Goal: Navigation & Orientation: Understand site structure

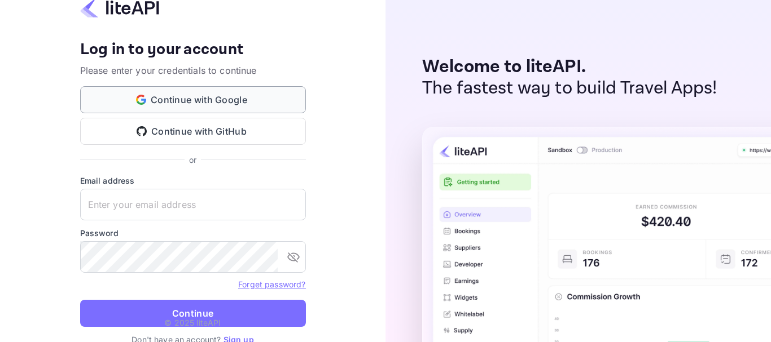
click at [218, 97] on button "Continue with Google" at bounding box center [193, 99] width 226 height 27
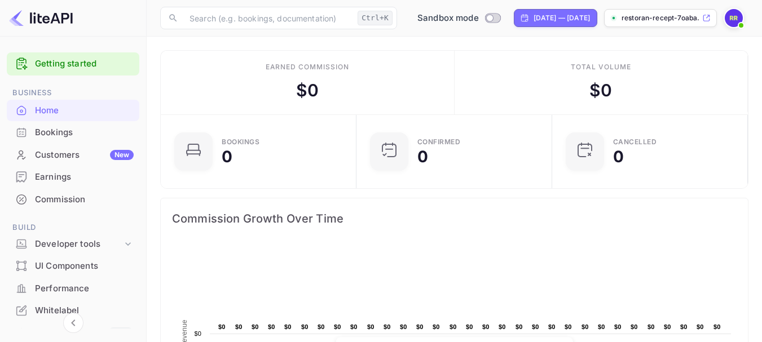
click at [665, 17] on p "restoran-recept-7oaba...." at bounding box center [661, 18] width 78 height 10
click at [733, 20] on img at bounding box center [734, 18] width 18 height 18
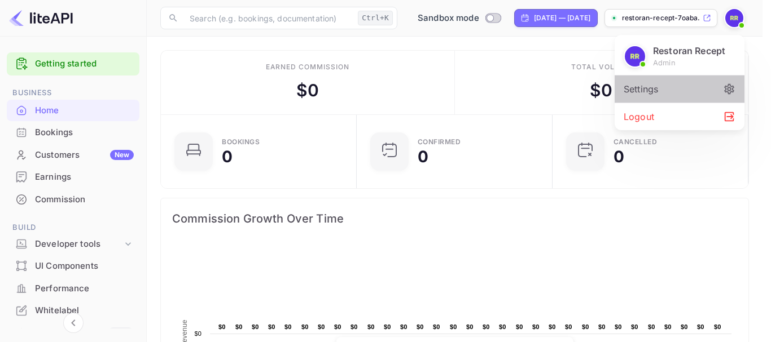
click at [707, 86] on div "Settings" at bounding box center [679, 89] width 130 height 27
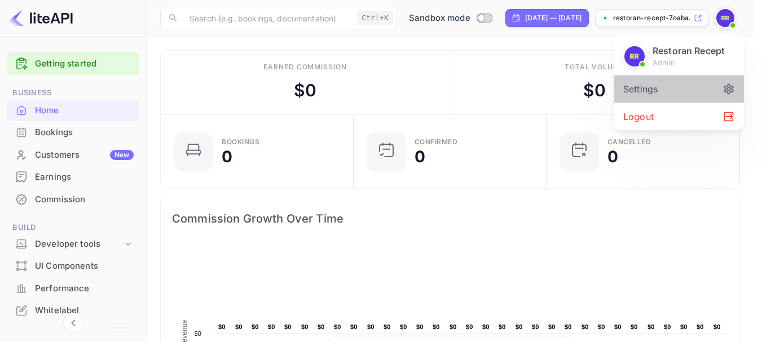
scroll to position [9, 9]
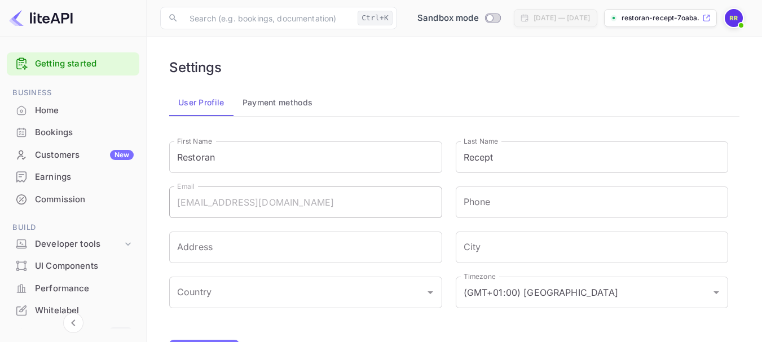
click at [50, 19] on img at bounding box center [41, 18] width 64 height 18
click at [662, 18] on p "restoran-recept-7oaba...." at bounding box center [661, 18] width 78 height 10
click at [287, 101] on button "Payment methods" at bounding box center [278, 102] width 89 height 27
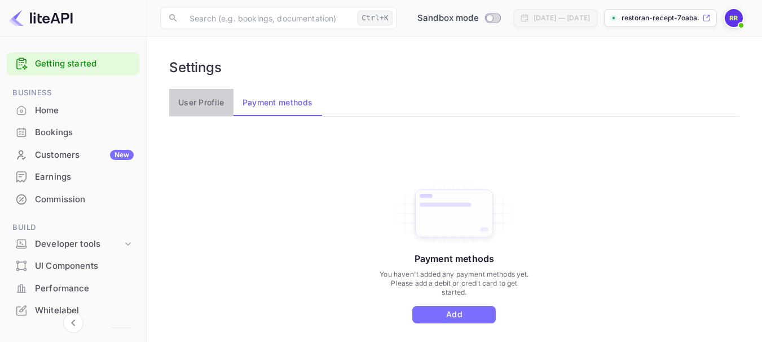
click at [203, 102] on button "User Profile" at bounding box center [201, 102] width 64 height 27
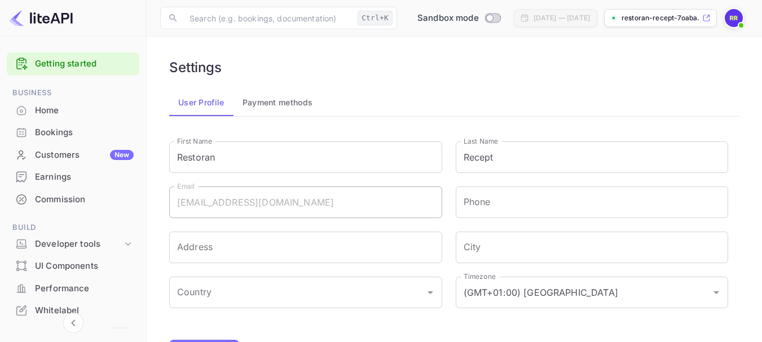
click at [54, 113] on div "Home" at bounding box center [84, 110] width 99 height 13
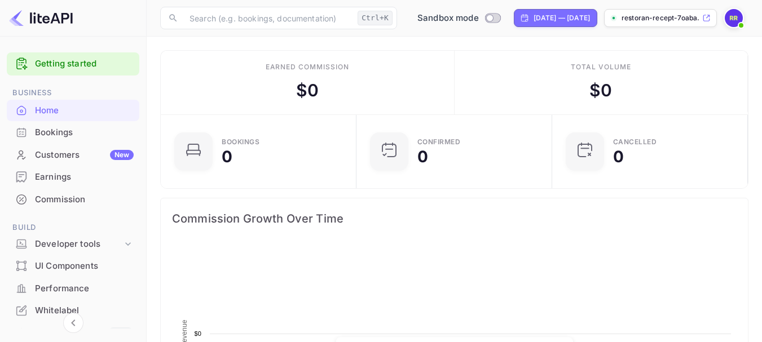
scroll to position [175, 181]
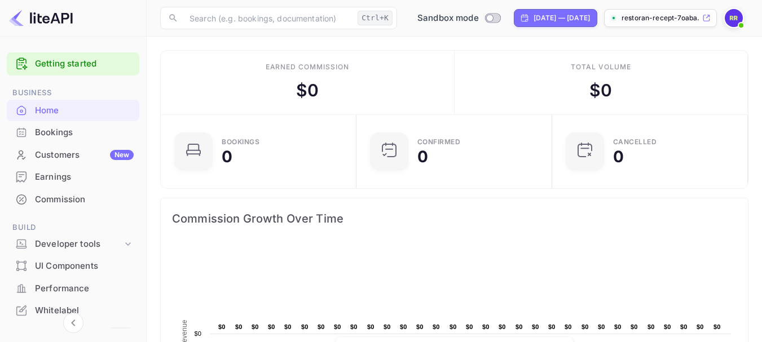
click at [52, 132] on div "Bookings" at bounding box center [84, 132] width 99 height 13
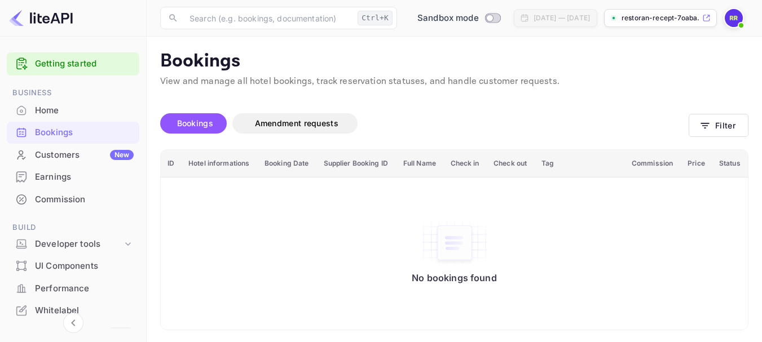
click at [53, 159] on div "Customers New" at bounding box center [84, 155] width 99 height 13
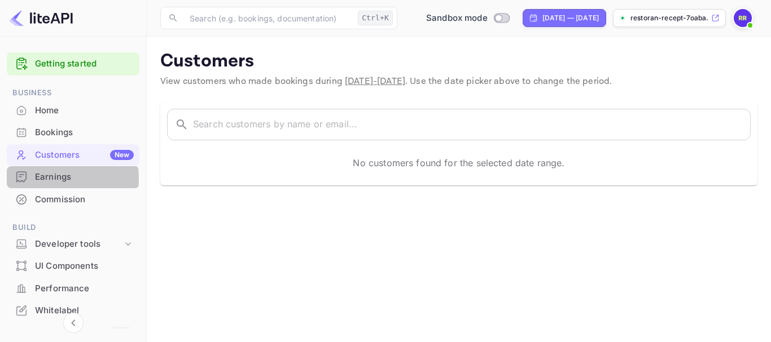
click at [53, 179] on div "Earnings" at bounding box center [84, 177] width 99 height 13
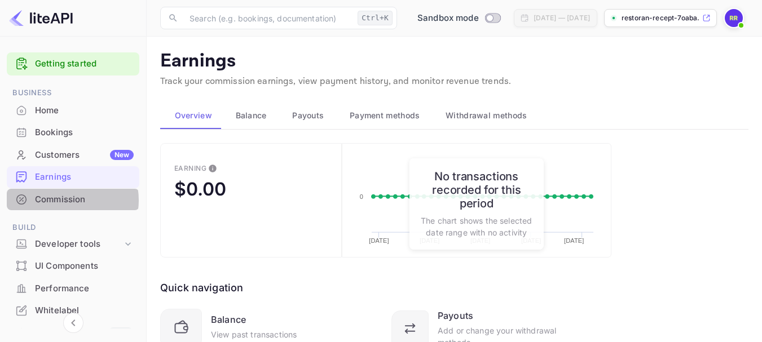
click at [63, 200] on div "Commission" at bounding box center [84, 199] width 99 height 13
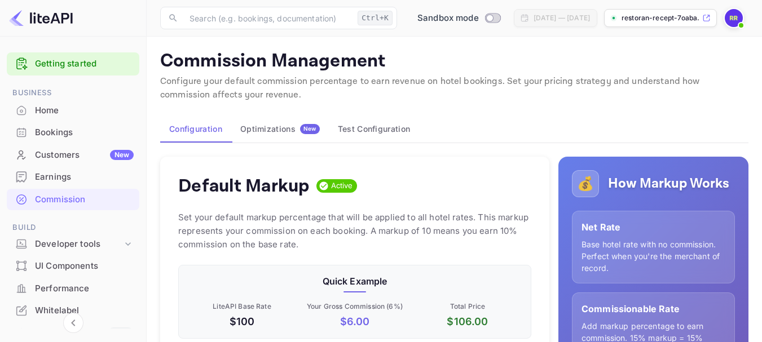
scroll to position [192, 345]
click at [76, 240] on div "Developer tools" at bounding box center [78, 244] width 87 height 13
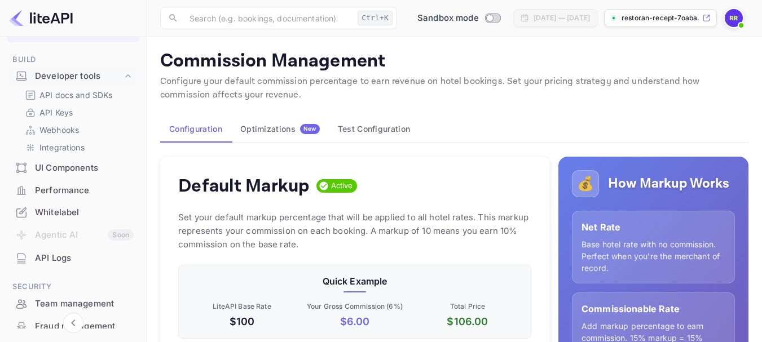
scroll to position [160, 0]
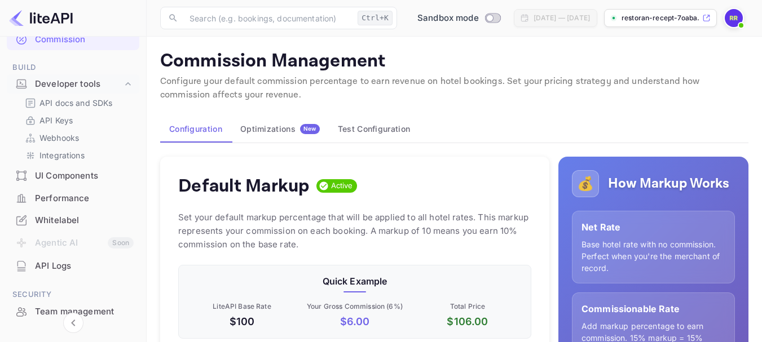
click at [596, 105] on div "Commission Management Configure your default commission percentage to earn reve…" at bounding box center [454, 78] width 588 height 56
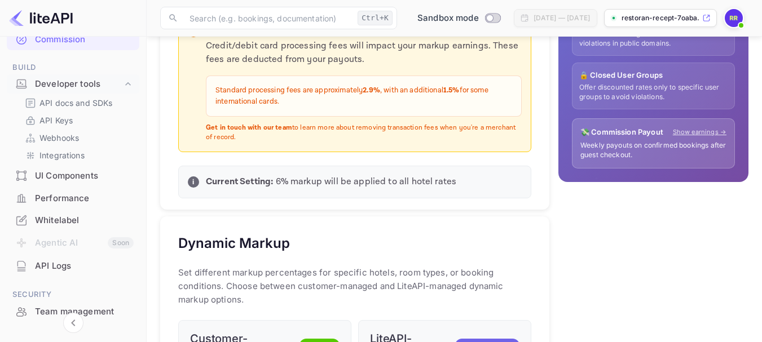
scroll to position [0, 0]
